Goal: Transaction & Acquisition: Purchase product/service

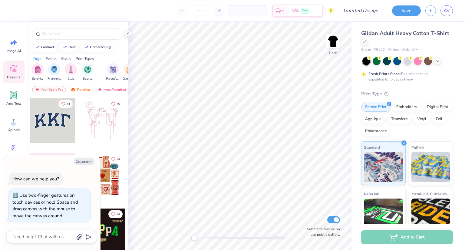
click at [176, 239] on div "Back Submit to feature on our public gallery." at bounding box center [240, 136] width 224 height 228
click at [334, 220] on input "Submit to feature on our public gallery." at bounding box center [333, 219] width 13 height 7
checkbox input "false"
click at [15, 119] on icon at bounding box center [13, 121] width 9 height 9
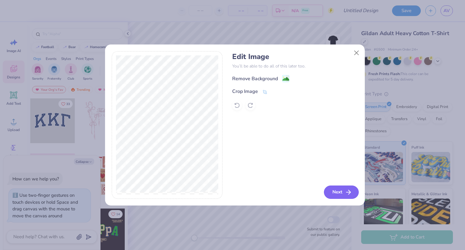
click at [341, 192] on button "Next" at bounding box center [341, 191] width 35 height 13
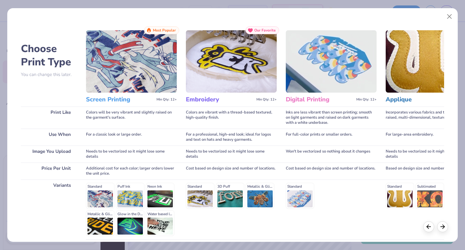
click at [157, 67] on img at bounding box center [131, 61] width 91 height 62
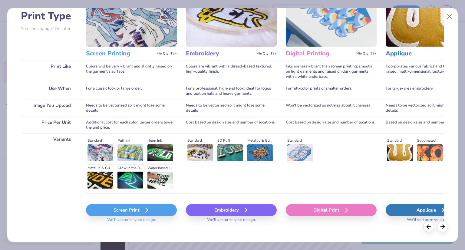
scroll to position [50, 0]
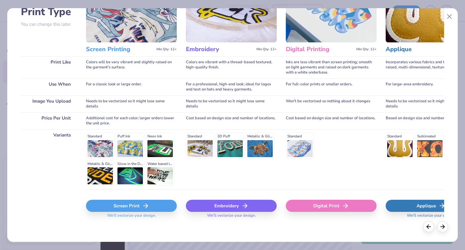
click at [137, 208] on div "Screen Print" at bounding box center [131, 206] width 91 height 12
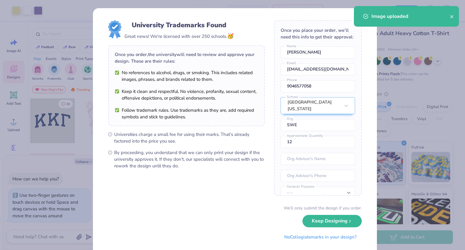
click at [249, 107] on body "Art colors – – Per Item – – Total Est. Delivery N/A Free Design Title Save AV I…" at bounding box center [232, 125] width 465 height 250
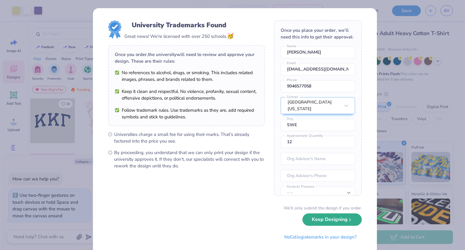
click at [341, 220] on button "Keep Designing" at bounding box center [331, 219] width 59 height 12
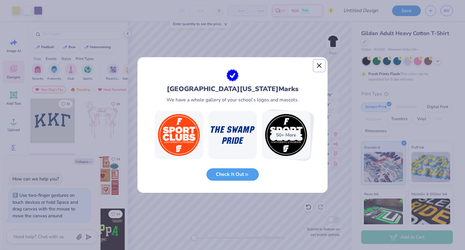
click at [318, 67] on button "Close" at bounding box center [318, 65] width 11 height 11
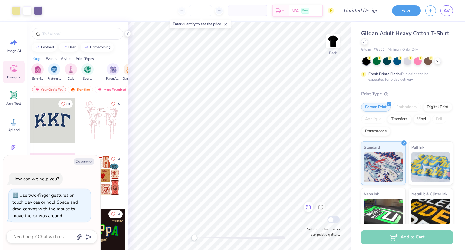
click at [307, 206] on icon at bounding box center [306, 205] width 1 height 1
click at [320, 207] on icon at bounding box center [320, 207] width 6 height 6
click at [310, 207] on icon at bounding box center [308, 207] width 6 height 6
click at [331, 44] on img at bounding box center [333, 41] width 24 height 24
click at [11, 126] on div "Upload" at bounding box center [14, 124] width 22 height 23
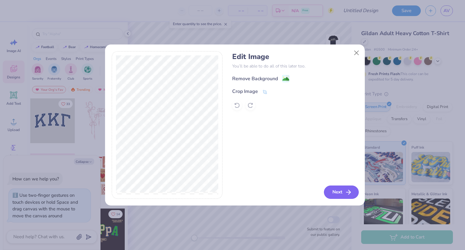
click at [343, 195] on button "Next" at bounding box center [341, 191] width 35 height 13
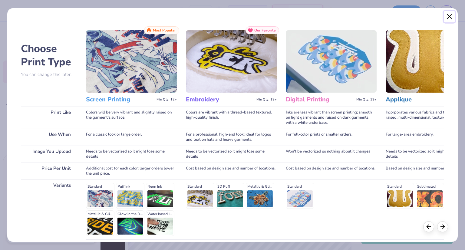
click at [445, 18] on button "Close" at bounding box center [448, 16] width 11 height 11
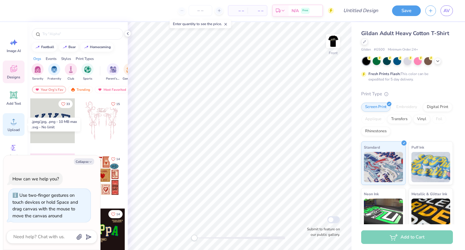
click at [15, 117] on icon at bounding box center [13, 121] width 9 height 9
click at [11, 126] on div "Upload" at bounding box center [14, 124] width 22 height 23
click at [226, 23] on icon at bounding box center [225, 24] width 4 height 4
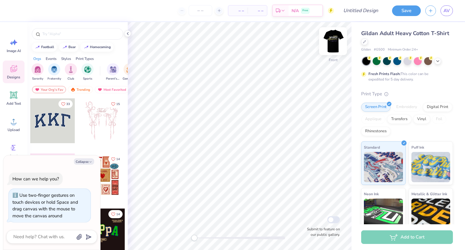
click at [331, 38] on img at bounding box center [333, 41] width 24 height 24
click at [331, 38] on img at bounding box center [333, 41] width 12 height 12
click at [16, 125] on icon at bounding box center [13, 121] width 9 height 9
click at [15, 124] on circle at bounding box center [13, 124] width 4 height 4
type textarea "x"
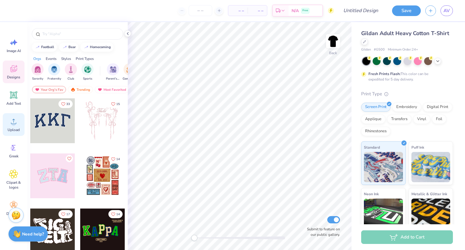
click at [13, 124] on circle at bounding box center [13, 124] width 4 height 4
